Goal: Obtain resource: Download file/media

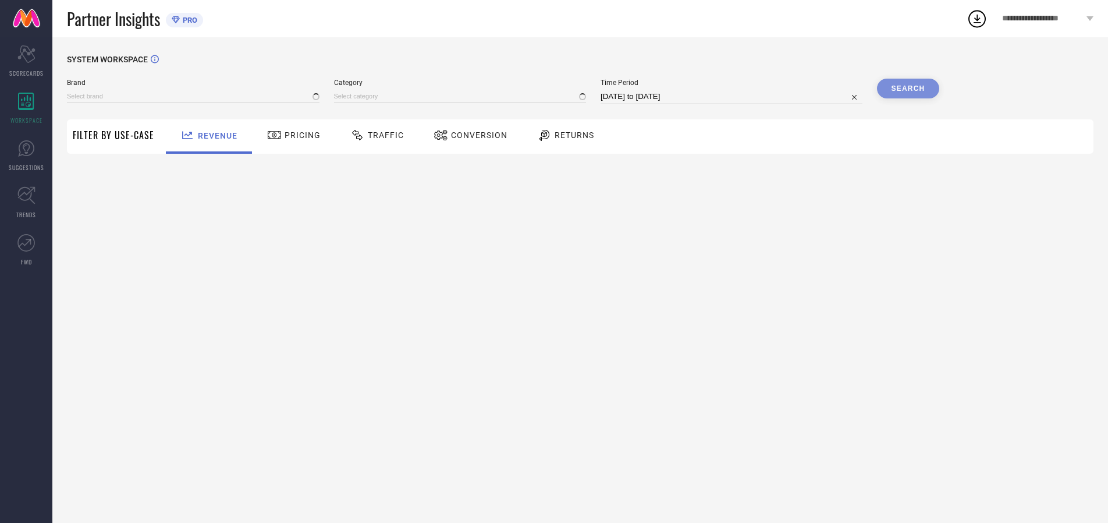
click at [374, 135] on span "Traffic" at bounding box center [386, 134] width 36 height 9
type input "ARROW"
type input "All"
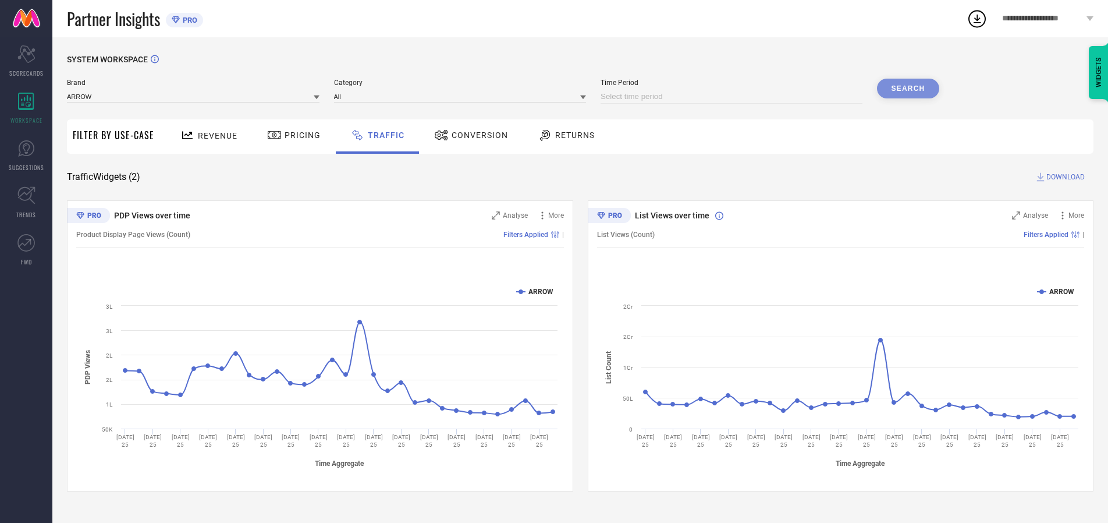
click at [733, 97] on input at bounding box center [732, 97] width 262 height 14
select select "7"
select select "2025"
select select "8"
select select "2025"
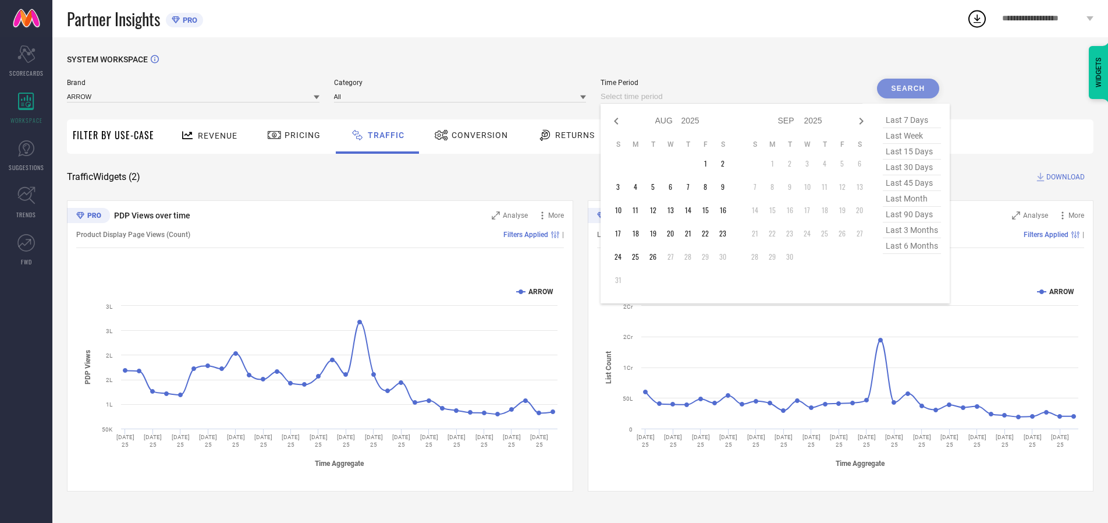
click at [656, 257] on td "26" at bounding box center [652, 256] width 17 height 17
type input "26-08-2025 to 26-08-2025"
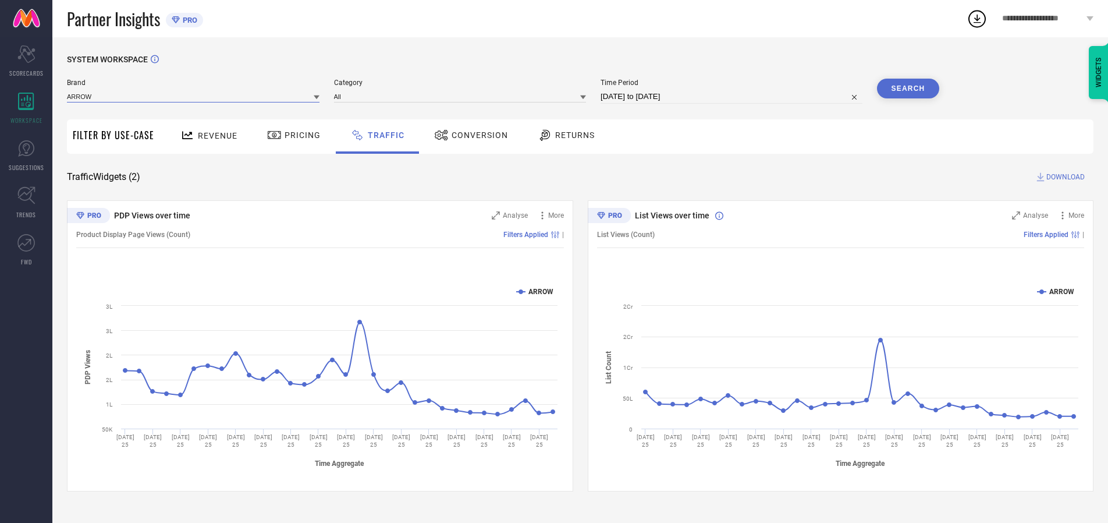
click at [194, 96] on input at bounding box center [193, 96] width 253 height 12
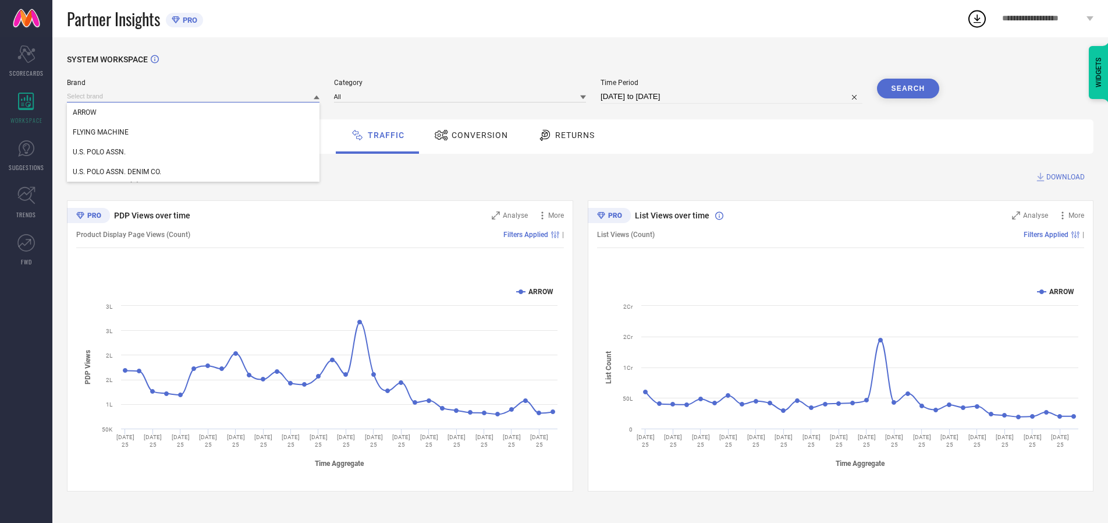
click at [194, 96] on input at bounding box center [193, 96] width 253 height 12
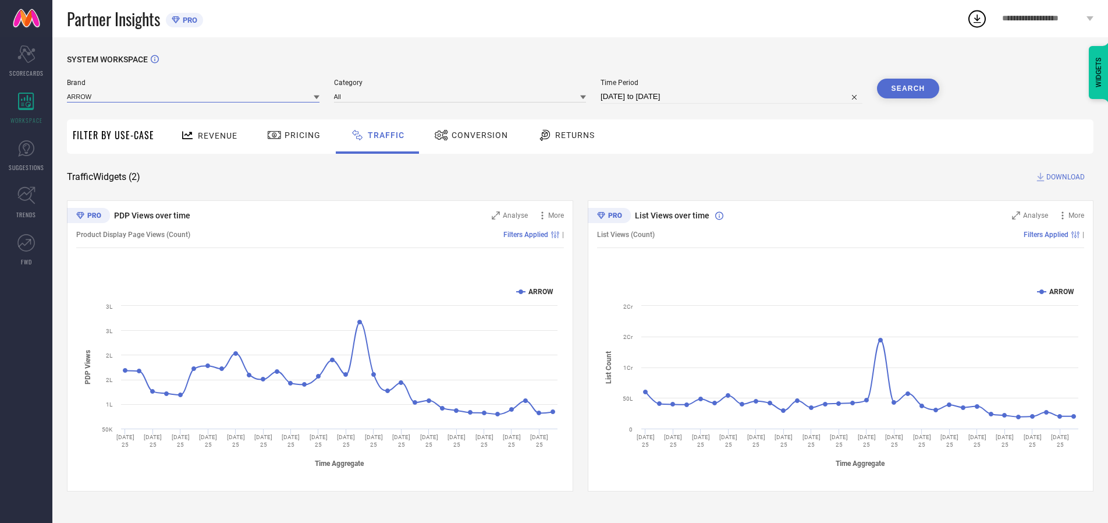
click at [194, 96] on input at bounding box center [193, 96] width 253 height 12
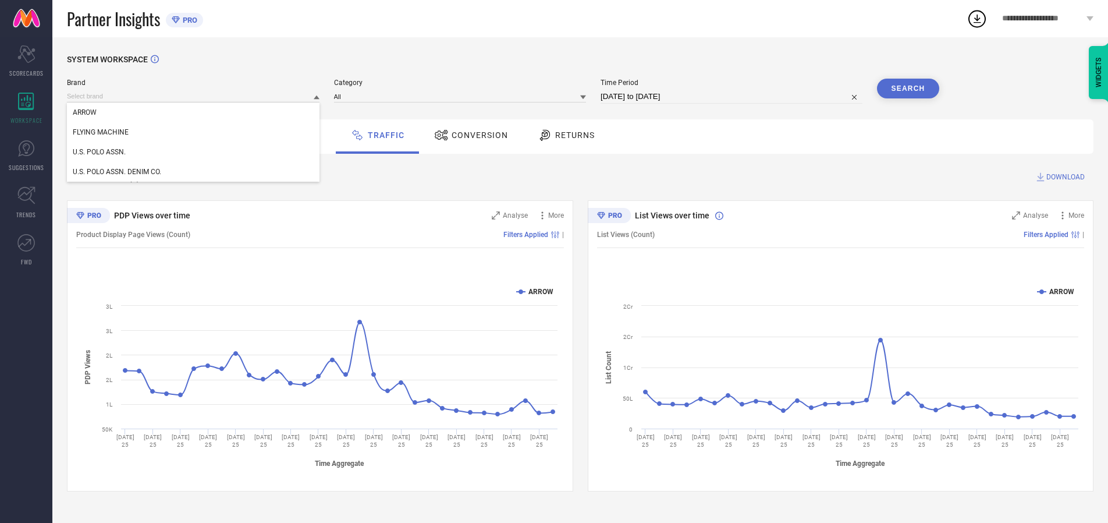
click at [194, 152] on div "U.S. POLO ASSN." at bounding box center [193, 152] width 253 height 20
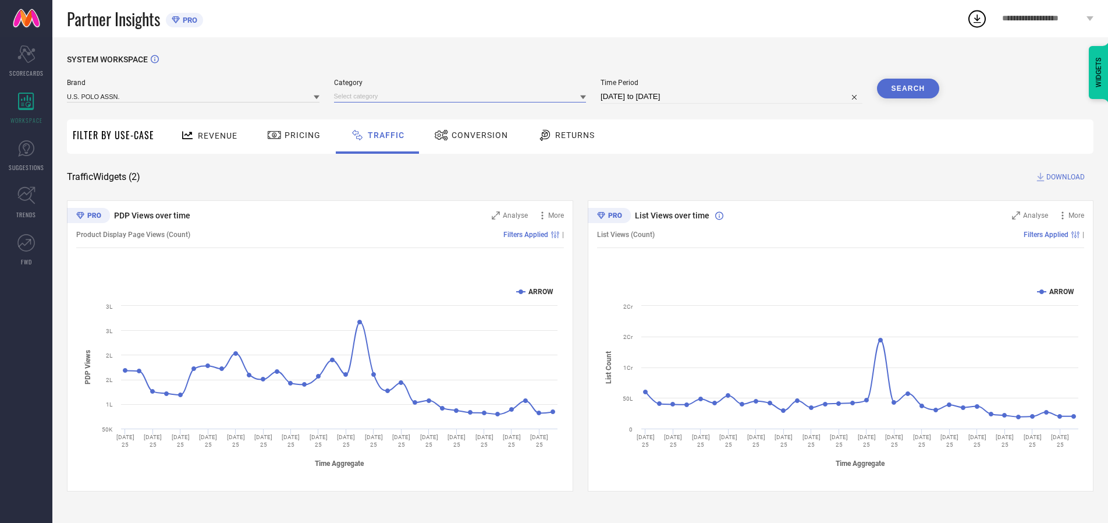
click at [463, 96] on input at bounding box center [460, 96] width 253 height 12
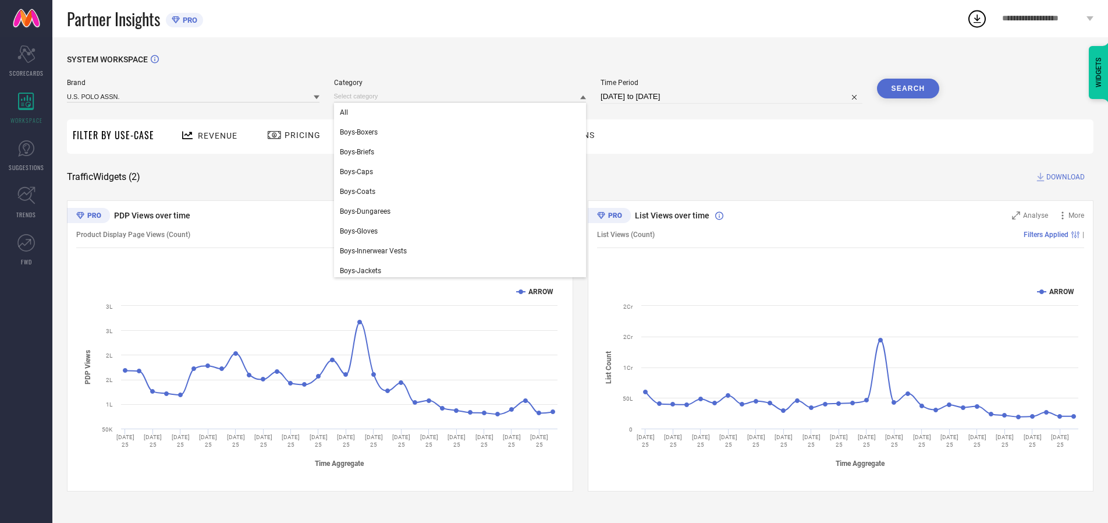
click at [463, 112] on div "All" at bounding box center [460, 112] width 253 height 20
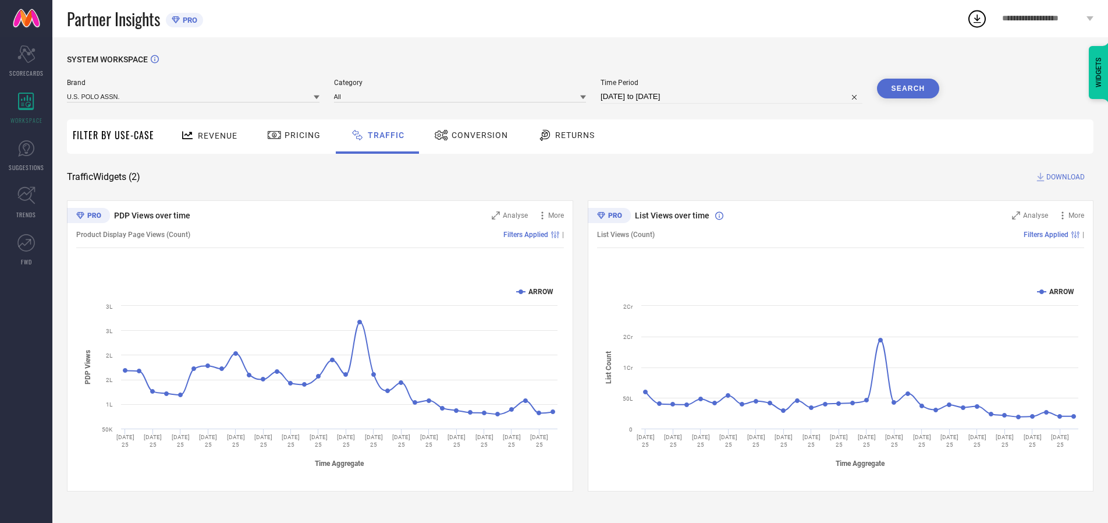
click at [908, 88] on button "Search" at bounding box center [908, 89] width 63 height 20
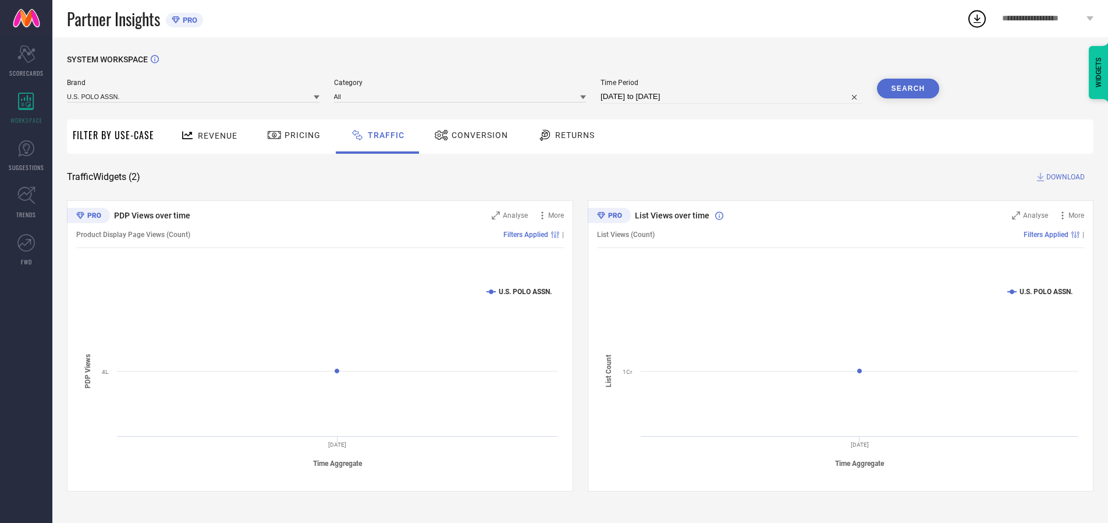
click at [1064, 177] on span "DOWNLOAD" at bounding box center [1065, 177] width 38 height 12
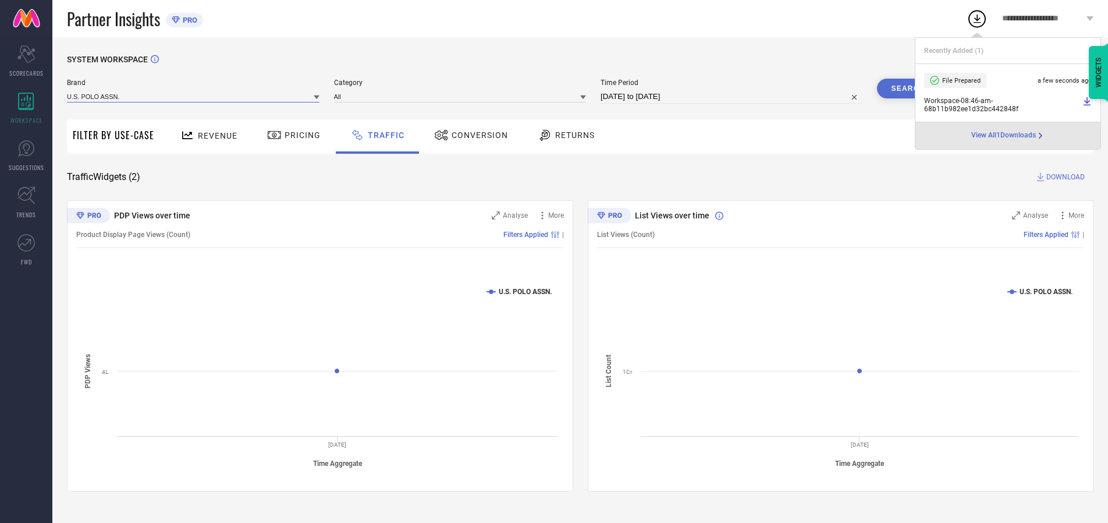
click at [194, 96] on input at bounding box center [193, 96] width 253 height 12
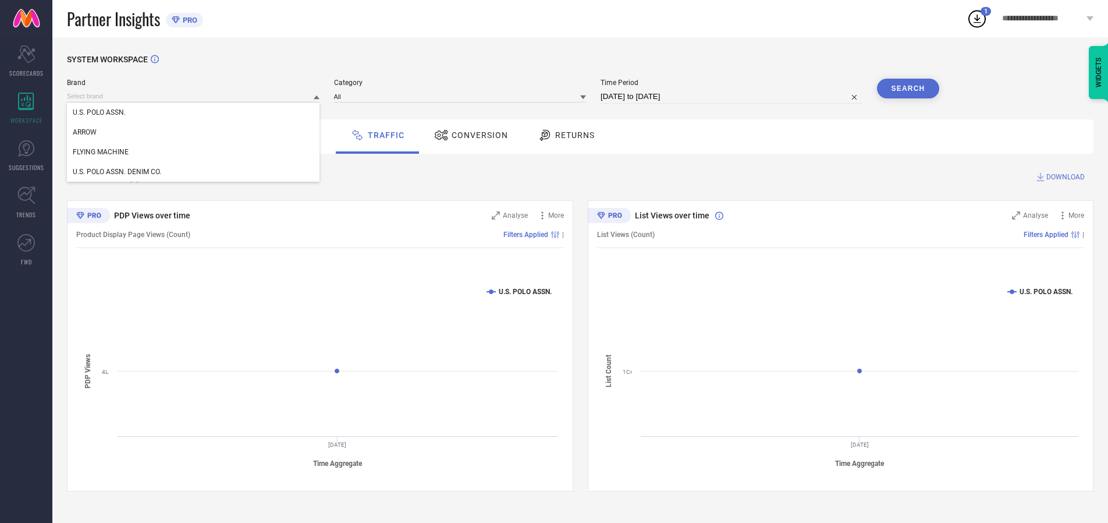
click at [194, 172] on div "U.S. POLO ASSN. DENIM CO." at bounding box center [193, 172] width 253 height 20
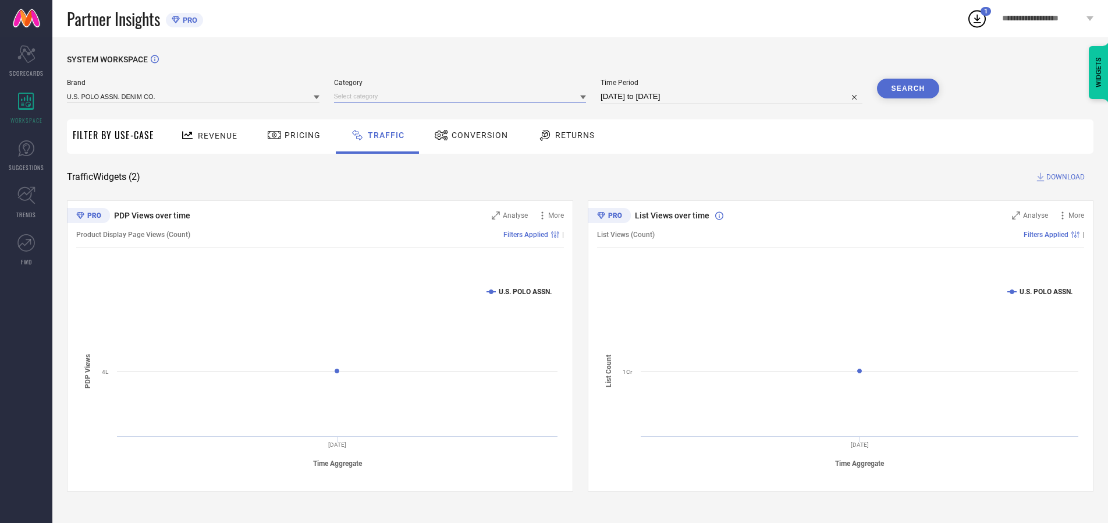
click at [463, 96] on input at bounding box center [460, 96] width 253 height 12
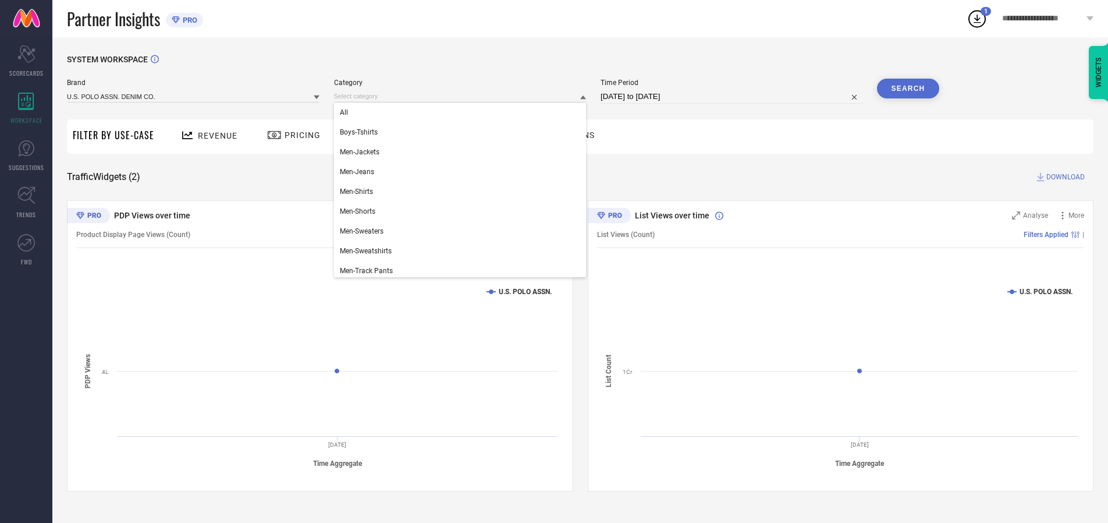
click at [463, 112] on div "All" at bounding box center [460, 112] width 253 height 20
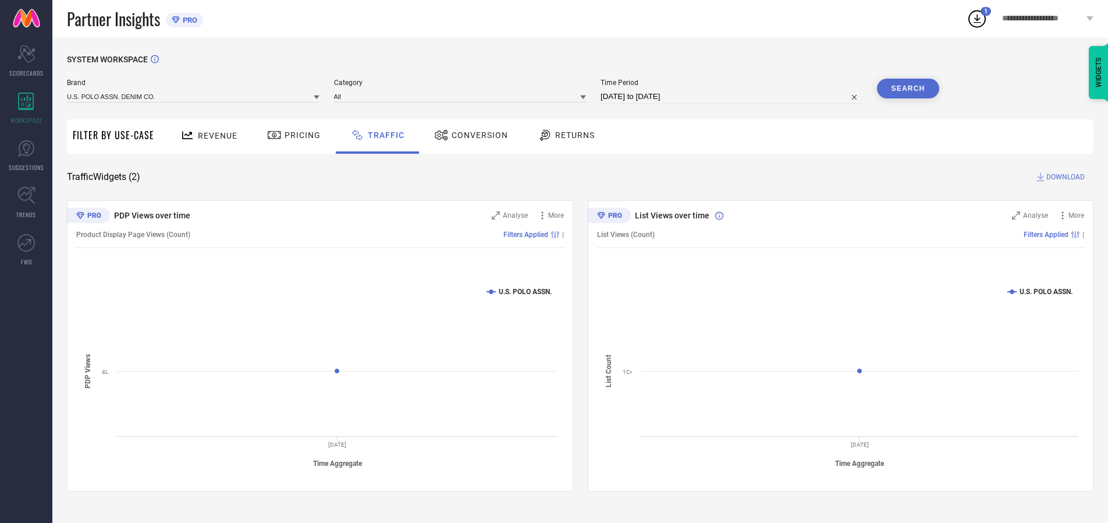
click at [908, 88] on button "Search" at bounding box center [908, 89] width 63 height 20
click at [1064, 177] on span "DOWNLOAD" at bounding box center [1065, 177] width 38 height 12
